Goal: Task Accomplishment & Management: Use online tool/utility

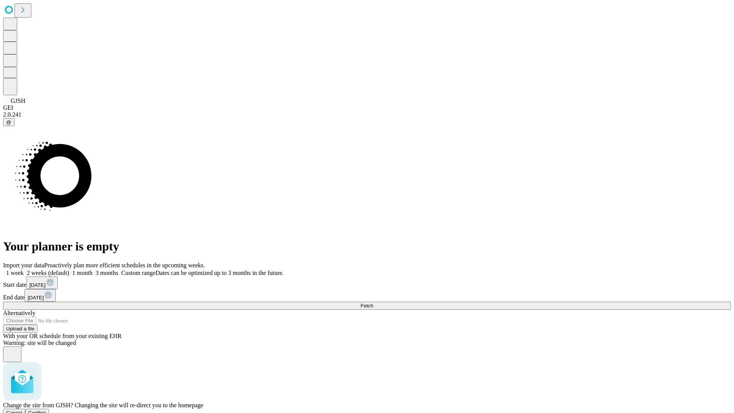
click at [46, 410] on span "Confirm" at bounding box center [37, 413] width 18 height 6
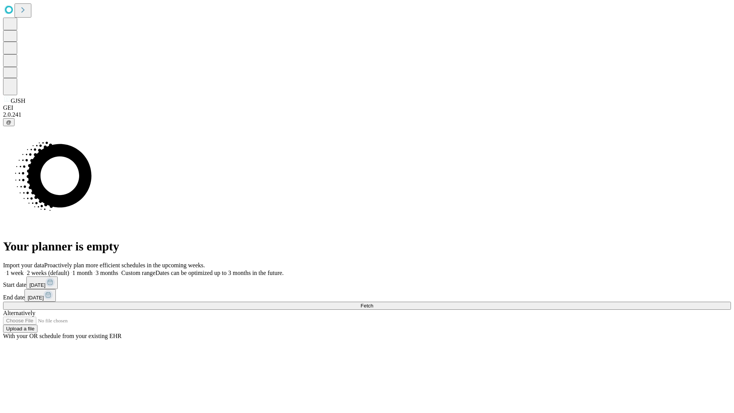
click at [24, 269] on label "1 week" at bounding box center [13, 272] width 21 height 6
click at [373, 303] on span "Fetch" at bounding box center [366, 306] width 13 height 6
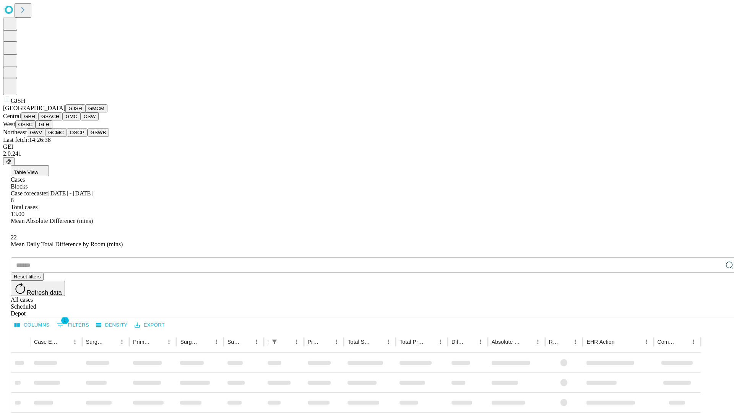
click at [85, 112] on button "GMCM" at bounding box center [96, 108] width 22 height 8
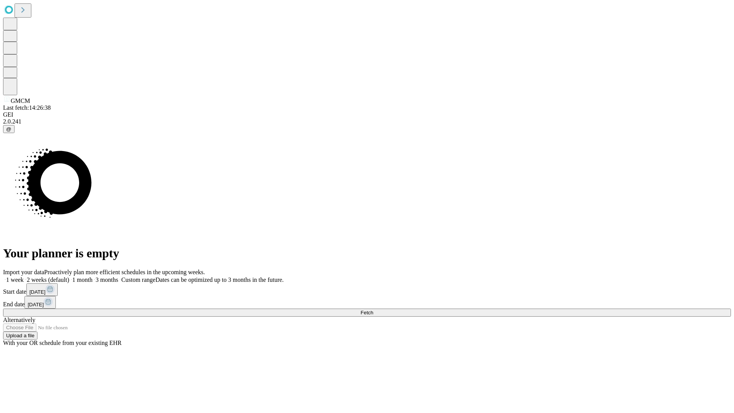
click at [24, 276] on label "1 week" at bounding box center [13, 279] width 21 height 6
click at [373, 310] on span "Fetch" at bounding box center [366, 313] width 13 height 6
click at [24, 276] on label "1 week" at bounding box center [13, 279] width 21 height 6
click at [373, 310] on span "Fetch" at bounding box center [366, 313] width 13 height 6
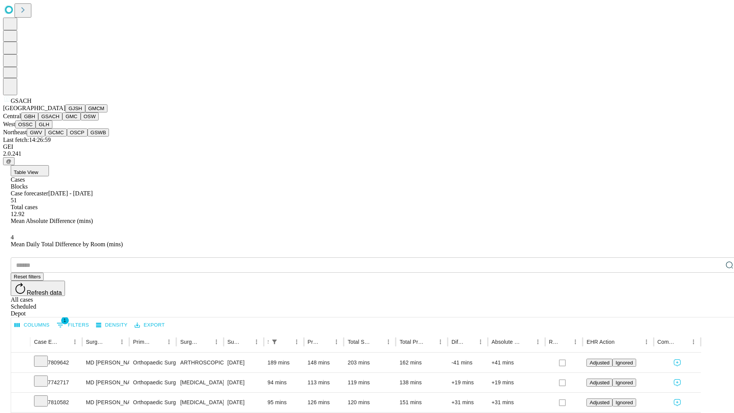
click at [62, 120] on button "GMC" at bounding box center [71, 116] width 18 height 8
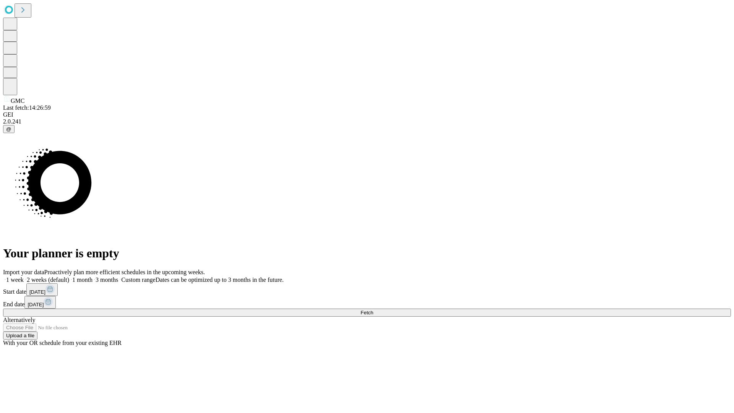
click at [24, 276] on label "1 week" at bounding box center [13, 279] width 21 height 6
click at [373, 310] on span "Fetch" at bounding box center [366, 313] width 13 height 6
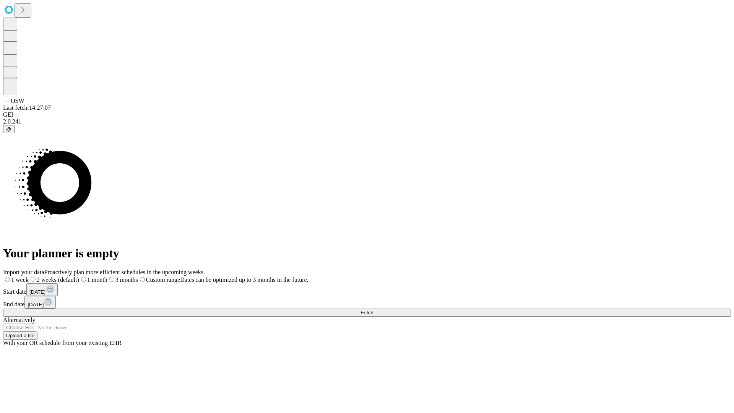
click at [29, 276] on label "1 week" at bounding box center [16, 279] width 26 height 6
click at [373, 310] on span "Fetch" at bounding box center [366, 313] width 13 height 6
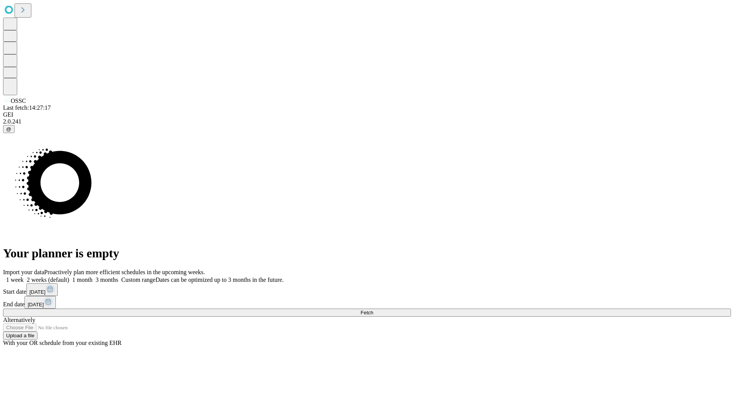
click at [24, 276] on label "1 week" at bounding box center [13, 279] width 21 height 6
click at [373, 310] on span "Fetch" at bounding box center [366, 313] width 13 height 6
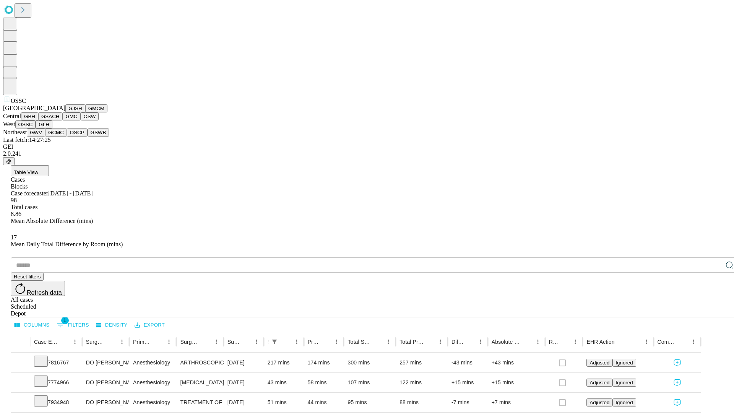
click at [52, 128] on button "GLH" at bounding box center [44, 124] width 16 height 8
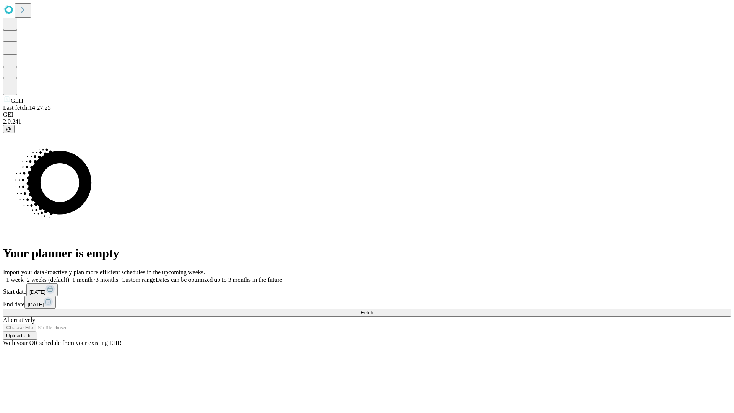
click at [24, 276] on label "1 week" at bounding box center [13, 279] width 21 height 6
click at [373, 310] on span "Fetch" at bounding box center [366, 313] width 13 height 6
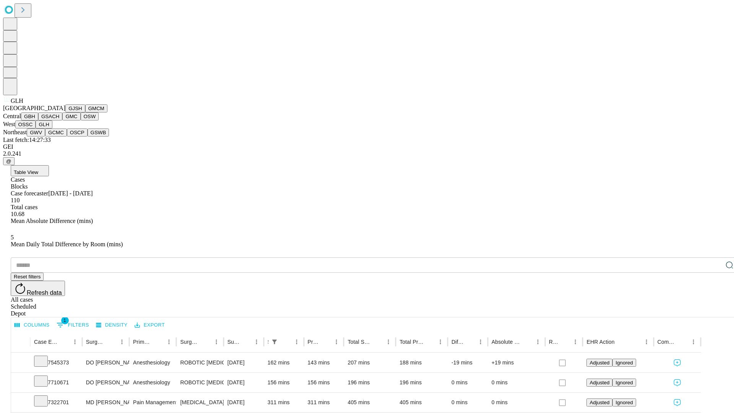
click at [45, 136] on button "GWV" at bounding box center [36, 132] width 18 height 8
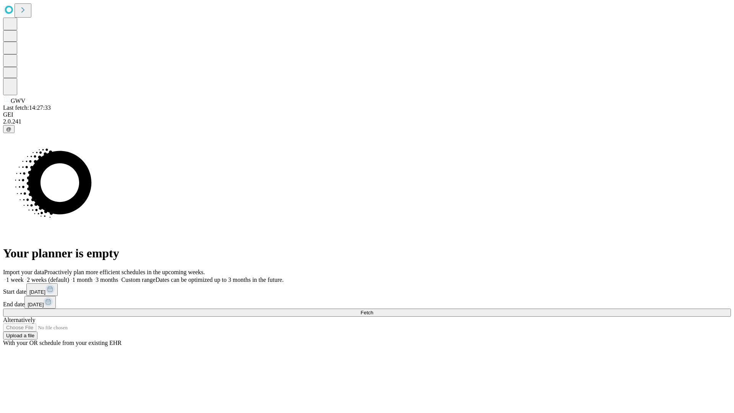
click at [373, 310] on span "Fetch" at bounding box center [366, 313] width 13 height 6
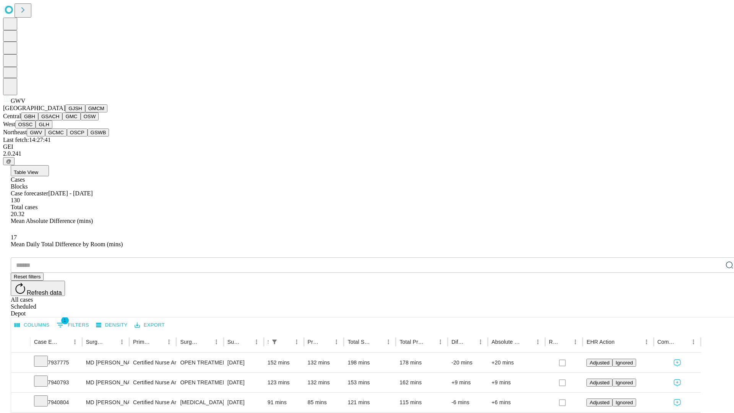
click at [59, 136] on button "GCMC" at bounding box center [56, 132] width 22 height 8
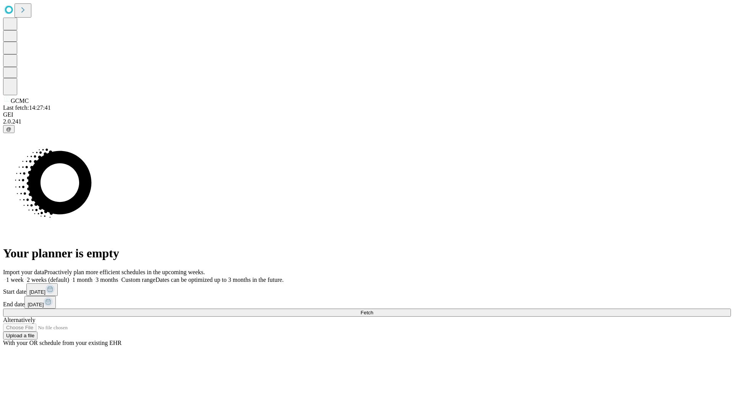
click at [24, 276] on label "1 week" at bounding box center [13, 279] width 21 height 6
click at [373, 310] on span "Fetch" at bounding box center [366, 313] width 13 height 6
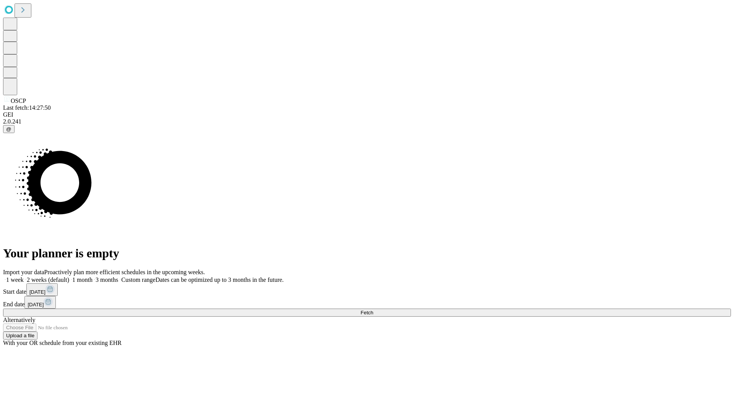
click at [24, 276] on label "1 week" at bounding box center [13, 279] width 21 height 6
click at [373, 310] on span "Fetch" at bounding box center [366, 313] width 13 height 6
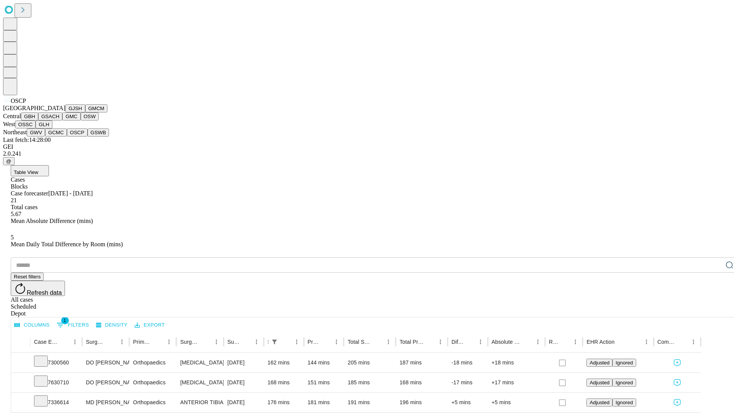
click at [88, 136] on button "GSWB" at bounding box center [99, 132] width 22 height 8
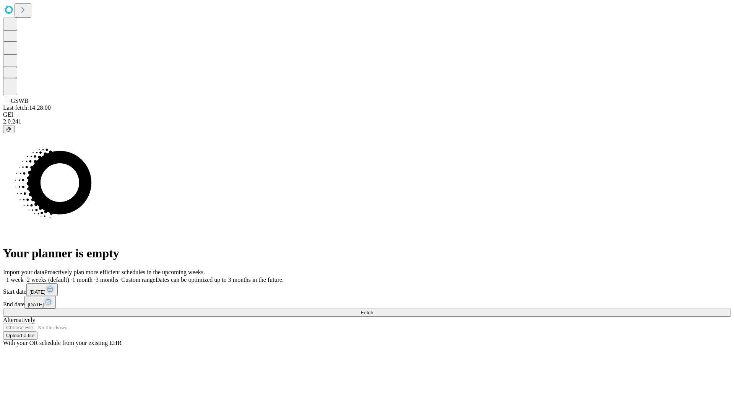
click at [24, 276] on label "1 week" at bounding box center [13, 279] width 21 height 6
click at [373, 310] on span "Fetch" at bounding box center [366, 313] width 13 height 6
